Goal: Task Accomplishment & Management: Use online tool/utility

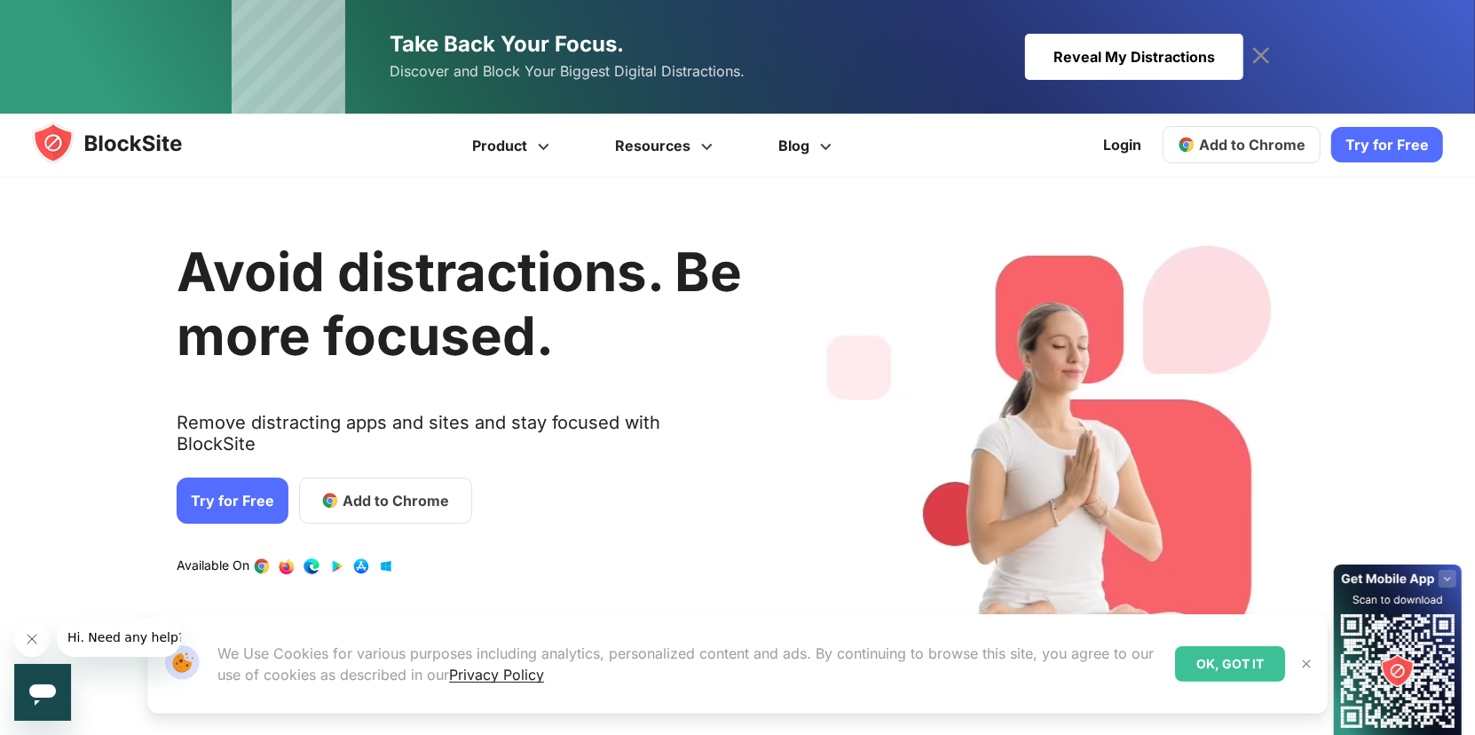
click at [388, 490] on span "Add to Chrome" at bounding box center [396, 500] width 106 height 21
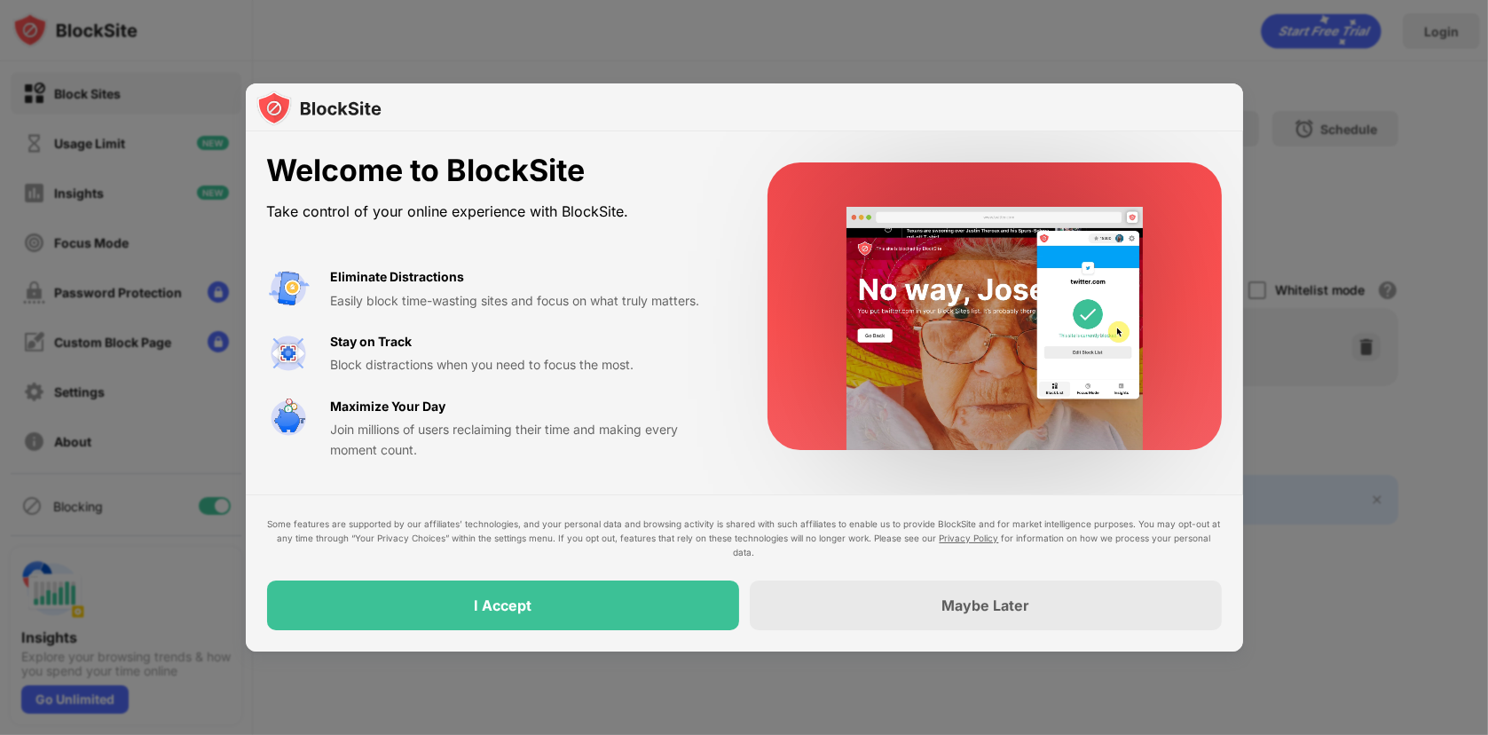
click at [614, 577] on div "Some features are supported by our affiliates’ technologies, and your personal …" at bounding box center [744, 573] width 955 height 114
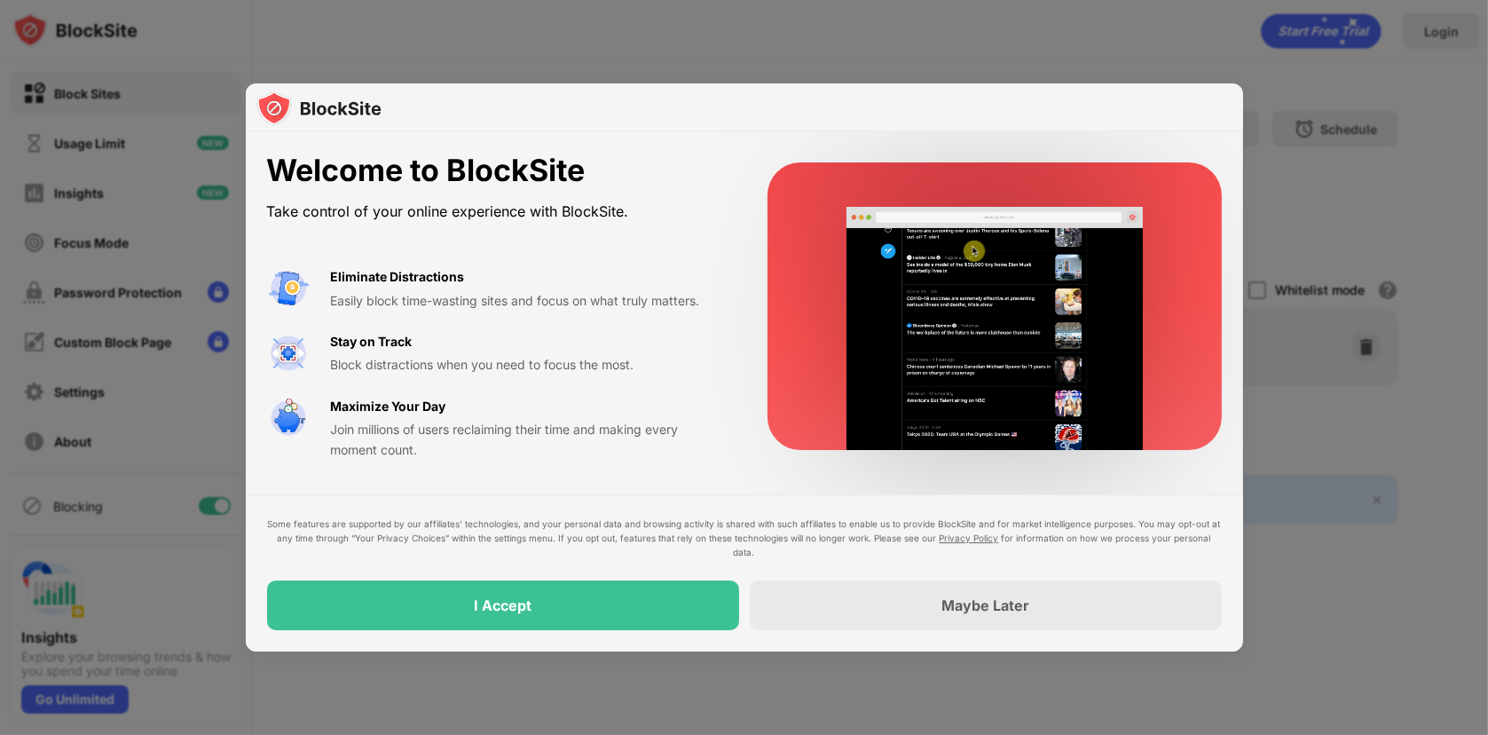
click at [608, 587] on div "I Accept" at bounding box center [503, 605] width 472 height 50
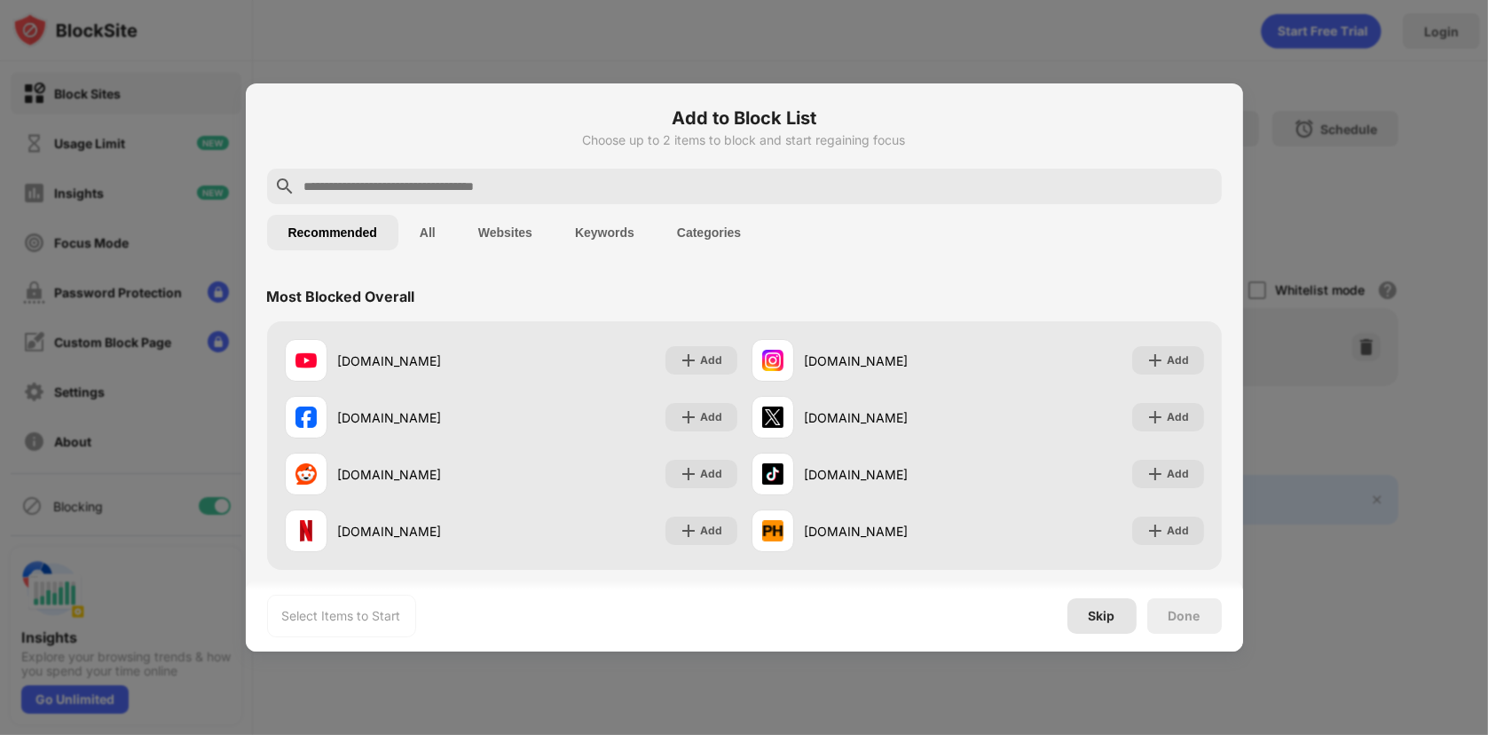
click at [1108, 621] on div "Skip" at bounding box center [1102, 616] width 27 height 14
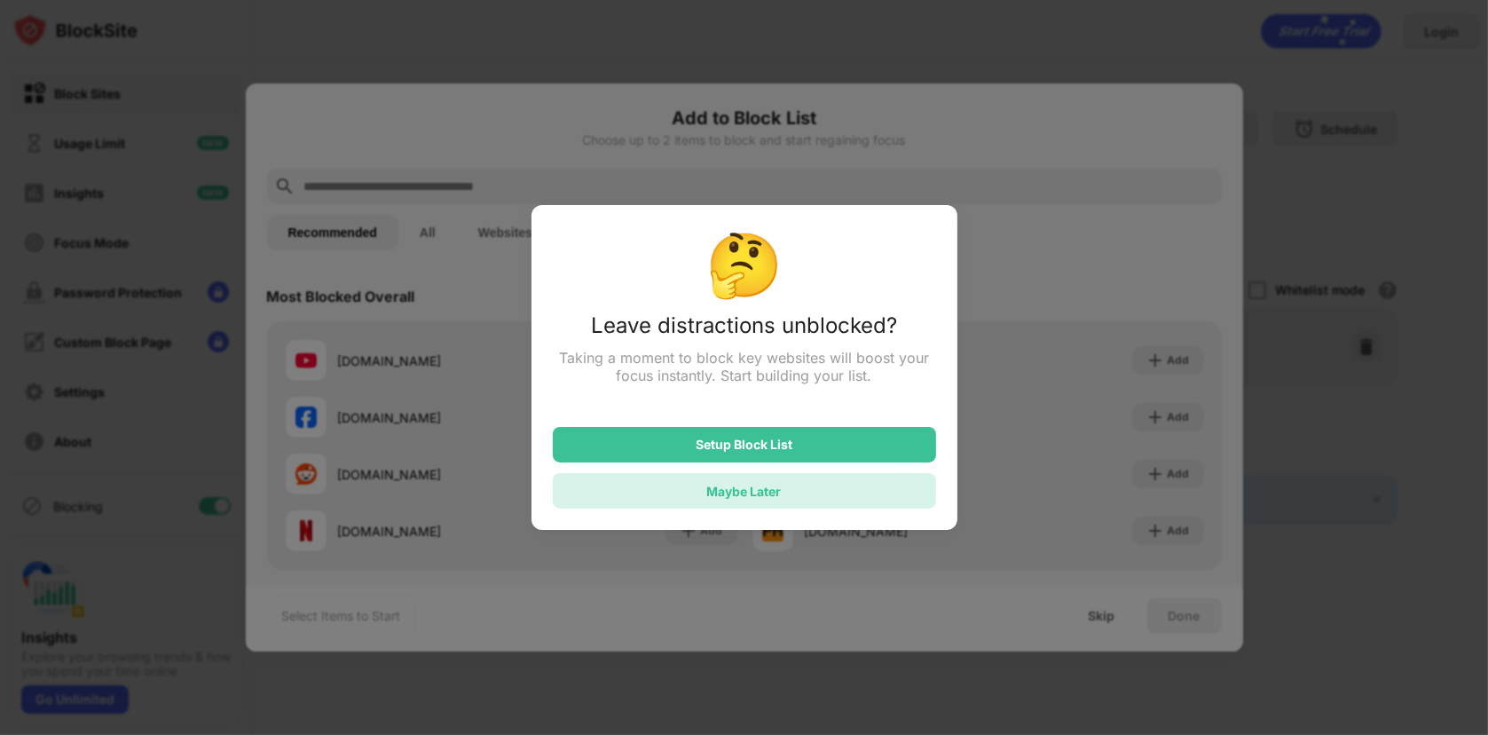
click at [761, 483] on div "Maybe Later" at bounding box center [744, 490] width 383 height 35
